Goal: Use online tool/utility

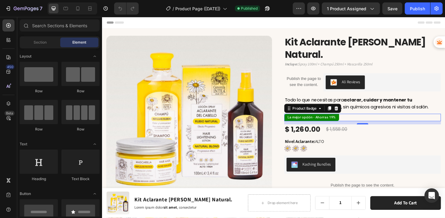
click at [324, 120] on pre "La mejor opción - Ahorras 19%" at bounding box center [324, 124] width 58 height 8
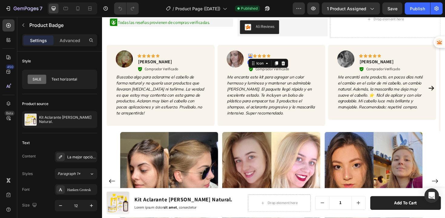
click at [259, 58] on icon at bounding box center [259, 58] width 4 height 4
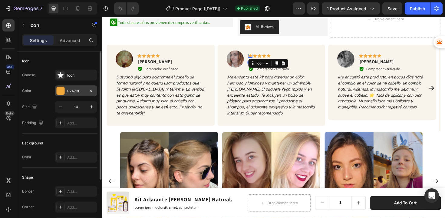
click at [82, 91] on div "F2A73B" at bounding box center [76, 90] width 18 height 5
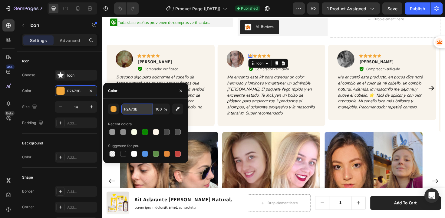
click at [134, 109] on input "F2A73B" at bounding box center [136, 109] width 31 height 11
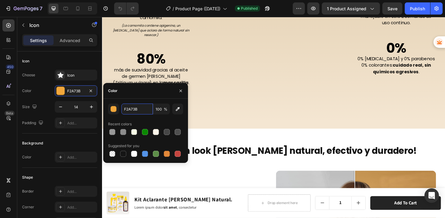
scroll to position [500, 0]
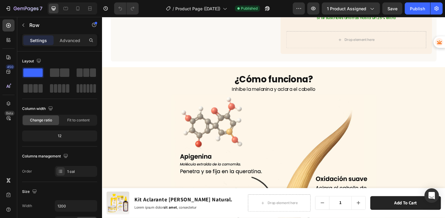
scroll to position [1381, 0]
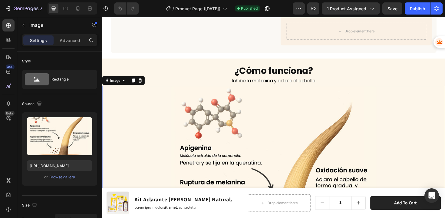
click at [285, 138] on img at bounding box center [284, 190] width 218 height 200
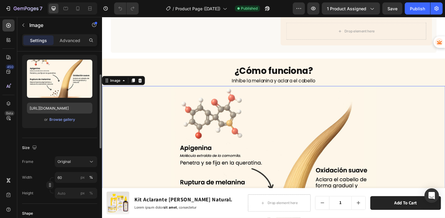
scroll to position [99, 0]
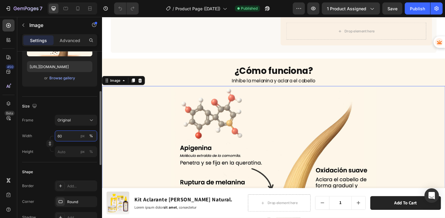
click at [68, 137] on input "60" at bounding box center [76, 135] width 42 height 11
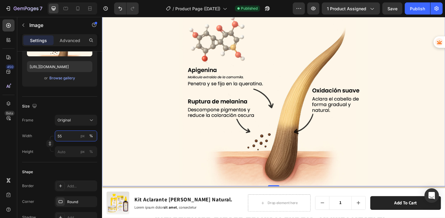
scroll to position [1482, 0]
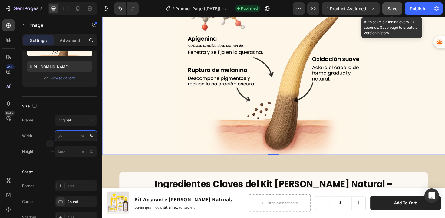
type input "55"
click at [395, 10] on span "Save" at bounding box center [393, 8] width 10 height 5
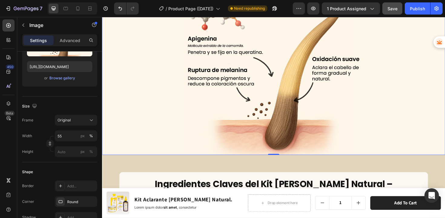
click at [250, 124] on img at bounding box center [284, 71] width 200 height 183
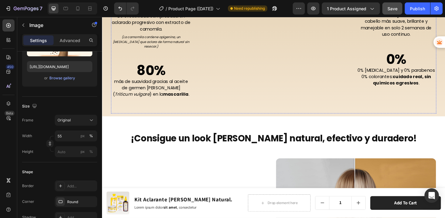
scroll to position [460, 0]
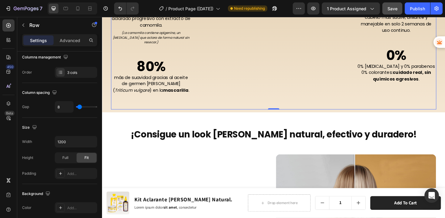
drag, startPoint x: 375, startPoint y: 120, endPoint x: 366, endPoint y: 114, distance: 10.7
click at [375, 115] on div "60% Heading menos frizz y opacidad cuando se usa el combo de champú + mascarill…" at bounding box center [413, 23] width 85 height 184
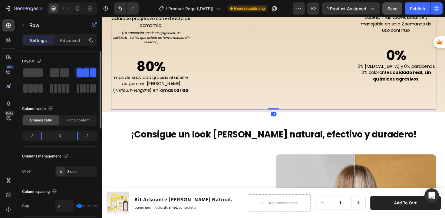
click at [178, 95] on div "4 Heading Aclara hasta 4 tonos con el uso progresivo del Spray [PERSON_NAME] Na…" at bounding box center [153, 23] width 85 height 184
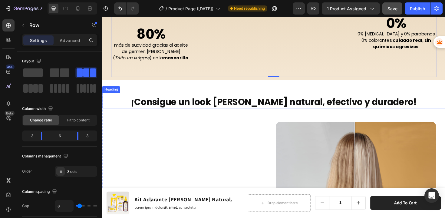
scroll to position [494, 0]
click at [278, 114] on h2 "¡Consigue un look [PERSON_NAME] natural, efectivo y duradero!" at bounding box center [283, 106] width 363 height 13
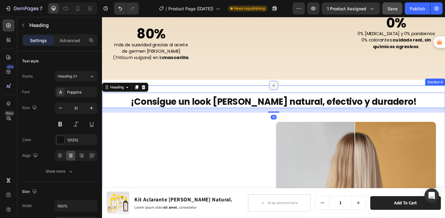
click at [285, 94] on div at bounding box center [284, 90] width 10 height 10
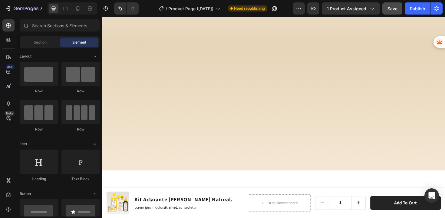
scroll to position [0, 0]
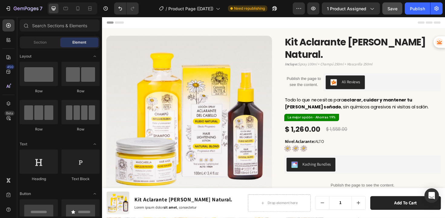
drag, startPoint x: 463, startPoint y: 202, endPoint x: 547, endPoint y: 31, distance: 190.6
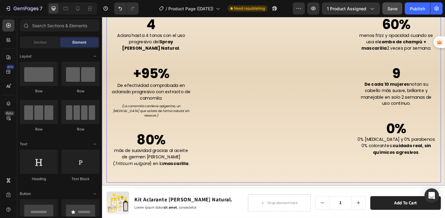
scroll to position [365, 0]
